Goal: Navigation & Orientation: Find specific page/section

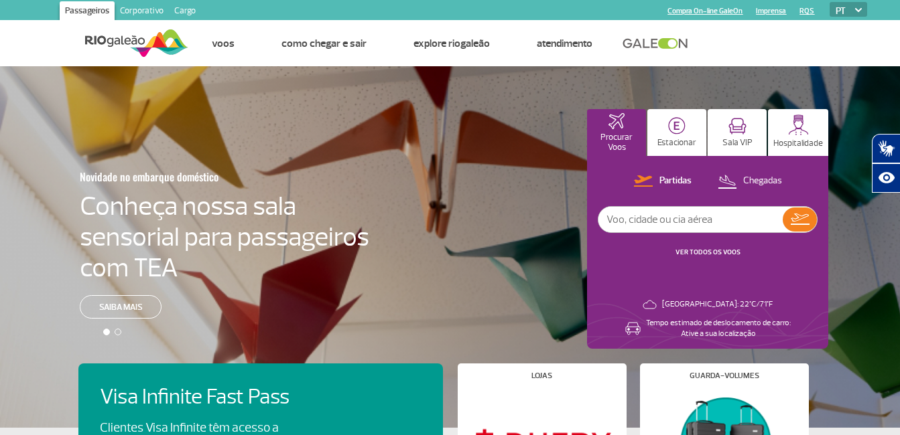
click at [180, 11] on link "Cargo" at bounding box center [185, 11] width 32 height 21
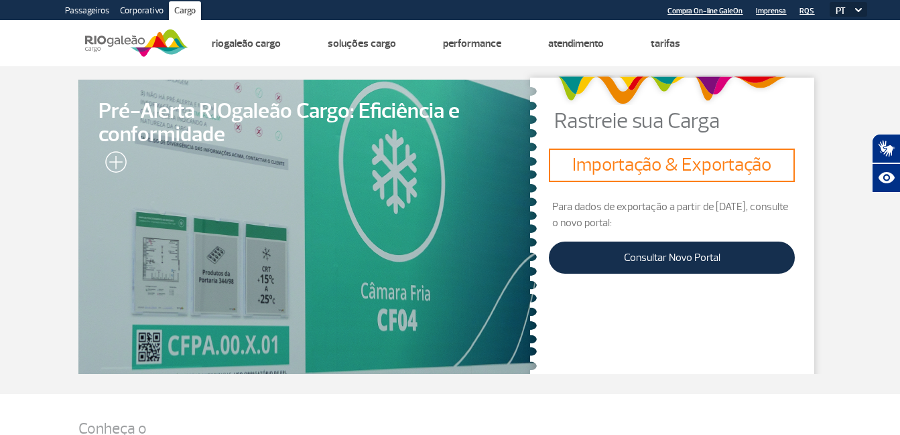
click at [147, 10] on link "Corporativo" at bounding box center [142, 11] width 54 height 21
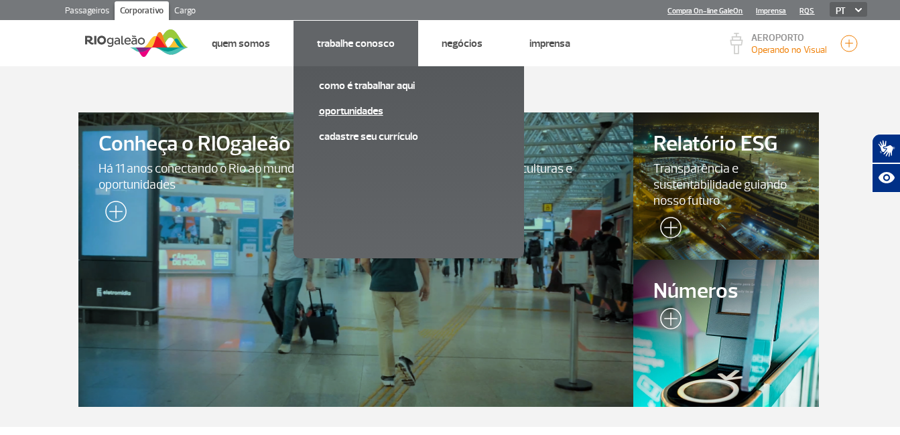
click at [372, 117] on link "Oportunidades" at bounding box center [409, 111] width 180 height 15
